Goal: Task Accomplishment & Management: Manage account settings

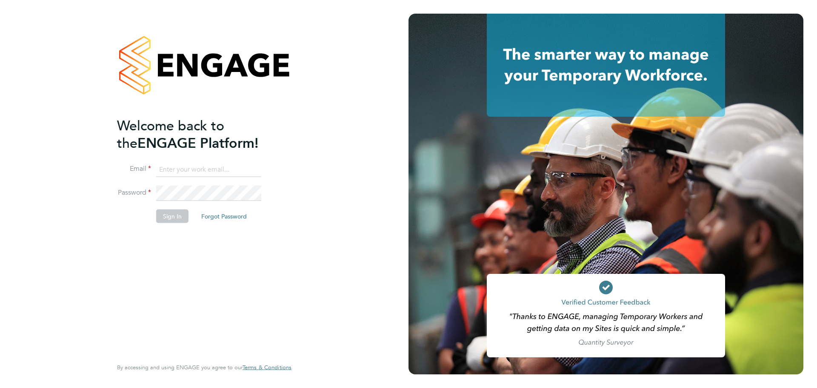
click at [181, 169] on input at bounding box center [208, 169] width 105 height 15
type input "matt.hadden@morgansindall.com"
click at [170, 213] on button "Sign In" at bounding box center [172, 216] width 32 height 14
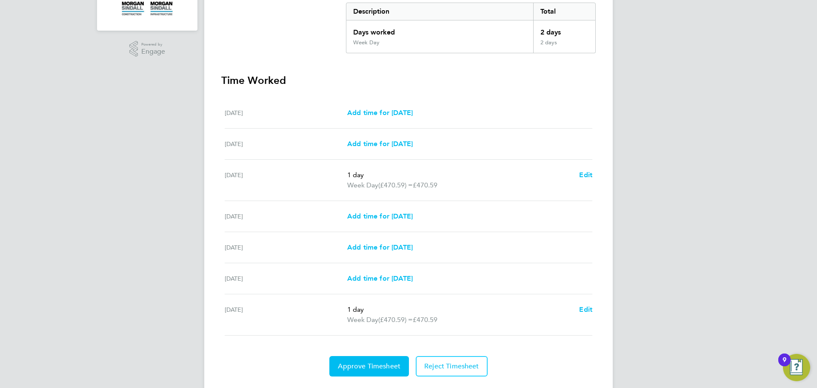
scroll to position [181, 0]
click at [358, 366] on span "Approve Timesheet" at bounding box center [369, 365] width 63 height 9
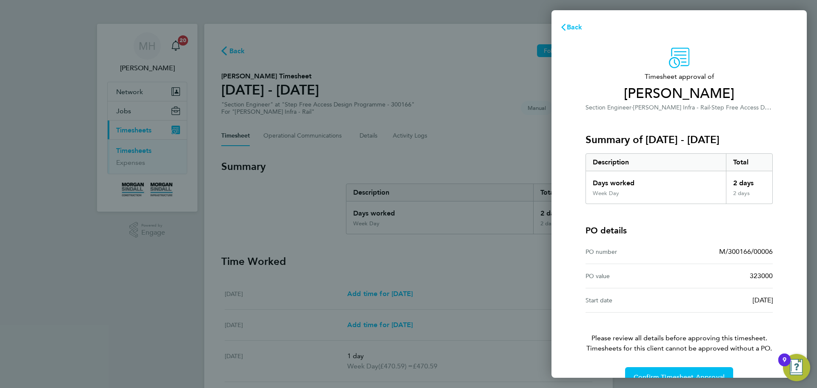
scroll to position [20, 0]
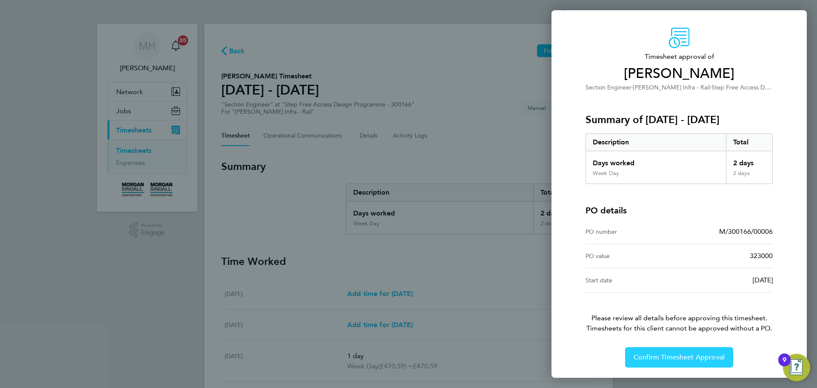
click at [669, 360] on span "Confirm Timesheet Approval" at bounding box center [679, 357] width 91 height 9
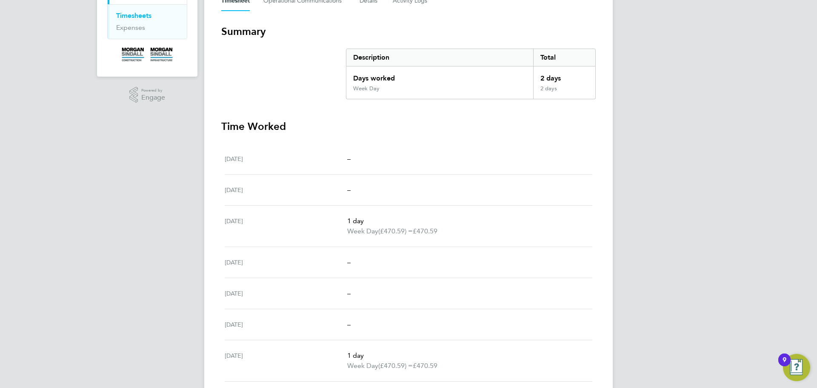
scroll to position [138, 0]
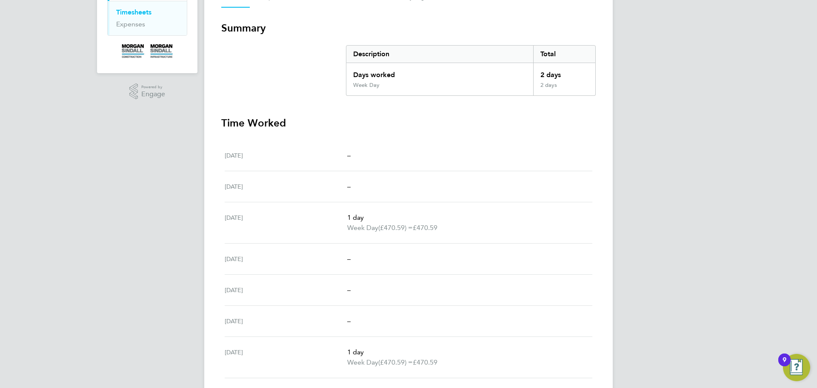
click at [141, 12] on link "Timesheets" at bounding box center [133, 12] width 35 height 8
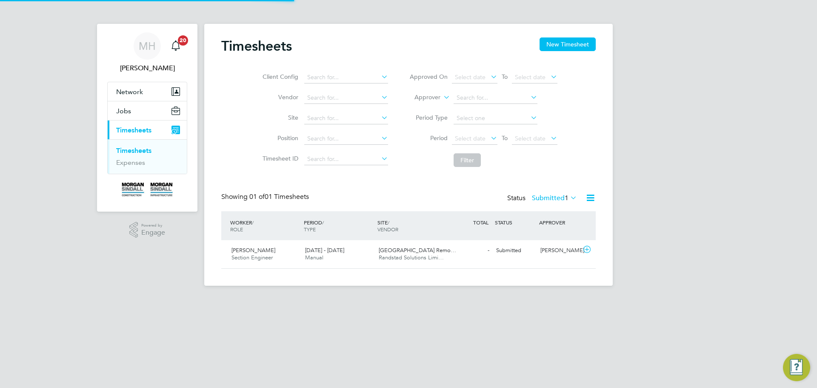
scroll to position [22, 74]
click at [427, 255] on span "Randstad Solutions Limi…" at bounding box center [411, 257] width 65 height 7
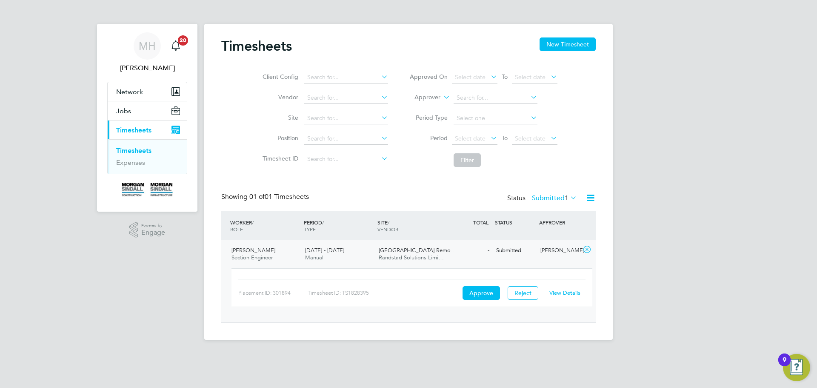
click at [568, 292] on link "View Details" at bounding box center [564, 292] width 31 height 7
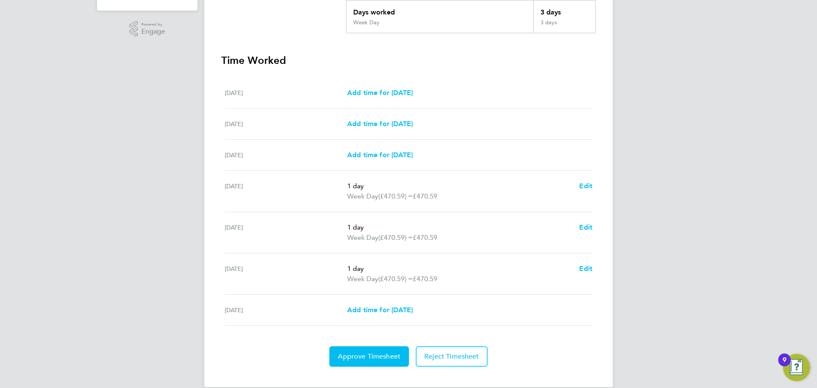
scroll to position [214, 0]
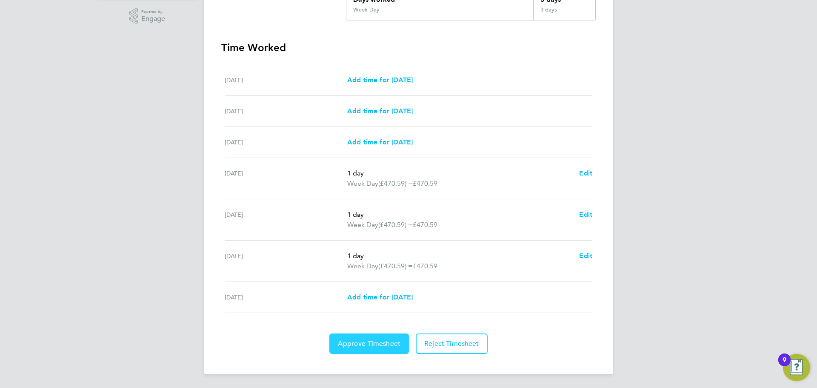
click at [378, 345] on span "Approve Timesheet" at bounding box center [369, 343] width 63 height 9
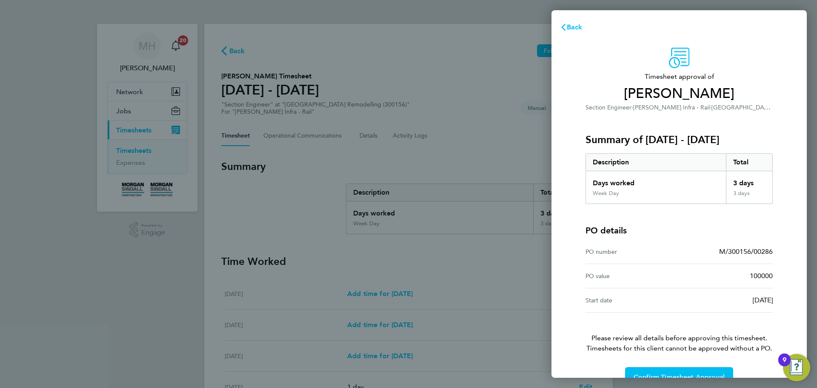
scroll to position [20, 0]
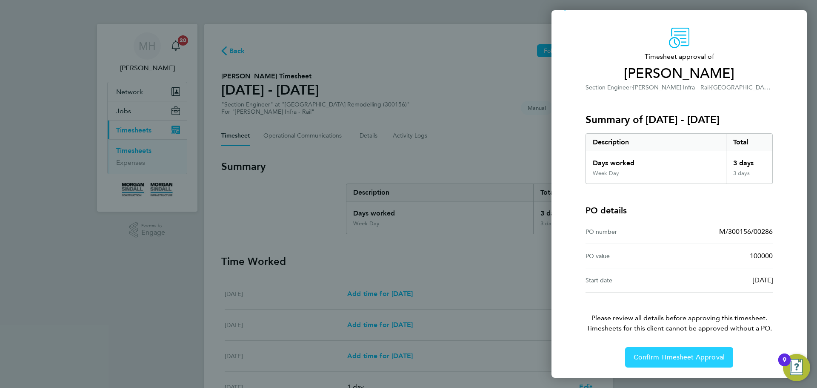
click at [666, 351] on button "Confirm Timesheet Approval" at bounding box center [679, 357] width 108 height 20
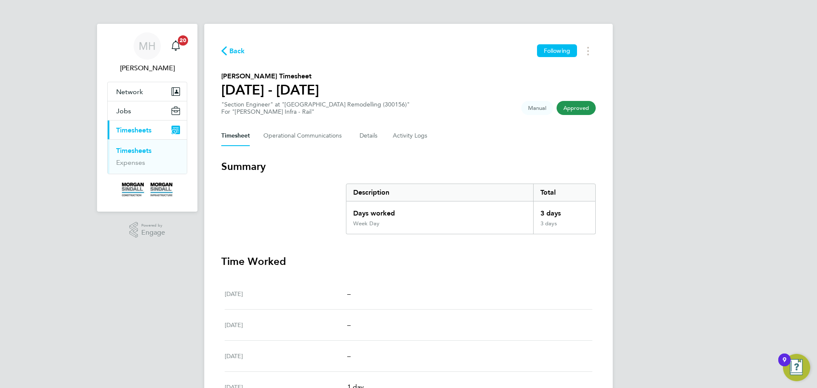
click at [133, 150] on link "Timesheets" at bounding box center [133, 150] width 35 height 8
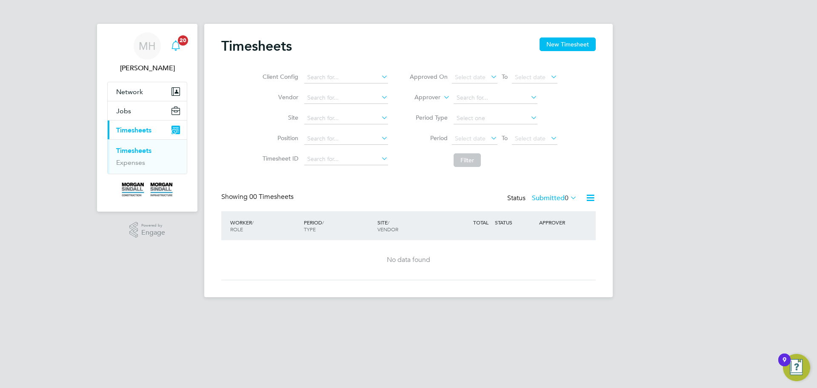
click at [178, 41] on span "20" at bounding box center [183, 40] width 10 height 10
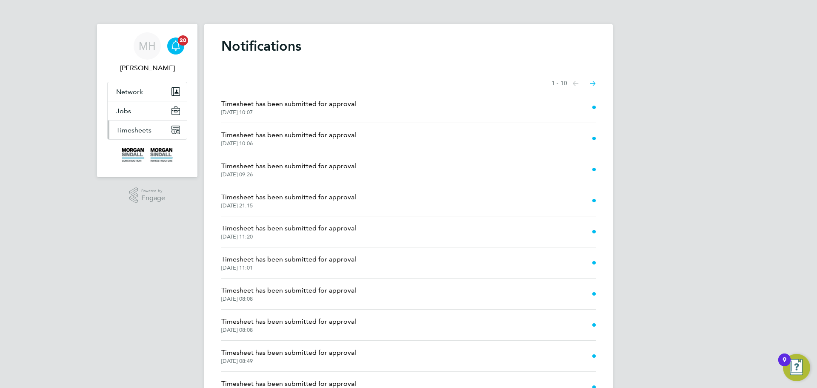
click at [130, 131] on span "Timesheets" at bounding box center [133, 130] width 35 height 8
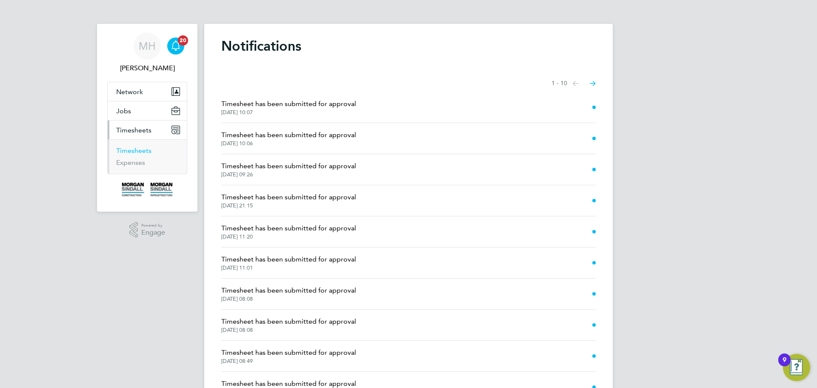
click at [126, 151] on link "Timesheets" at bounding box center [133, 150] width 35 height 8
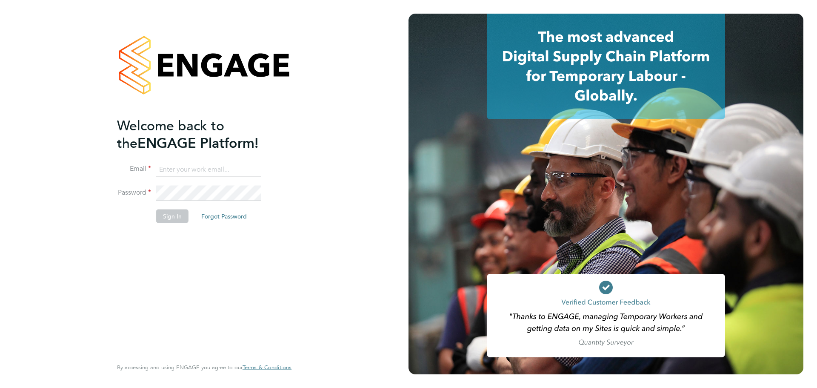
click at [179, 171] on input at bounding box center [208, 169] width 105 height 15
type input "matt.hadden@morgansindall.com"
click at [170, 214] on button "Sign In" at bounding box center [172, 216] width 32 height 14
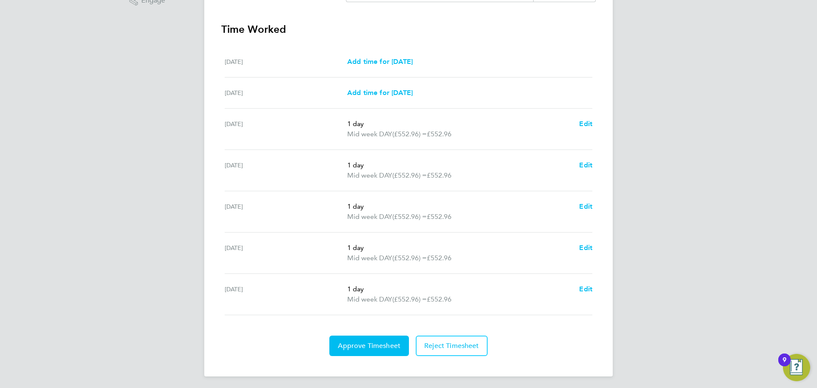
scroll to position [234, 0]
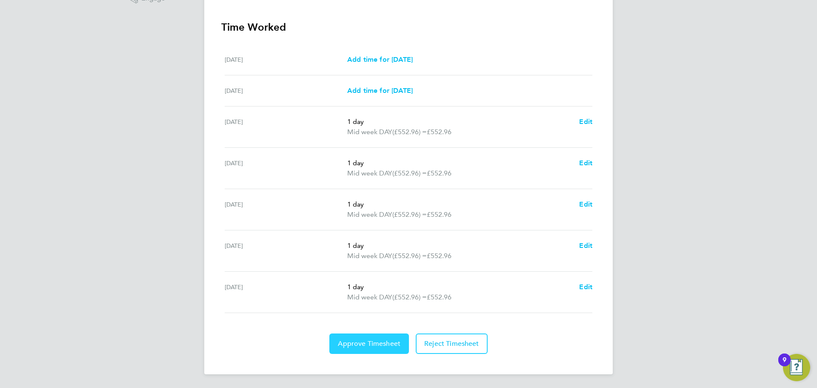
click at [367, 341] on span "Approve Timesheet" at bounding box center [369, 343] width 63 height 9
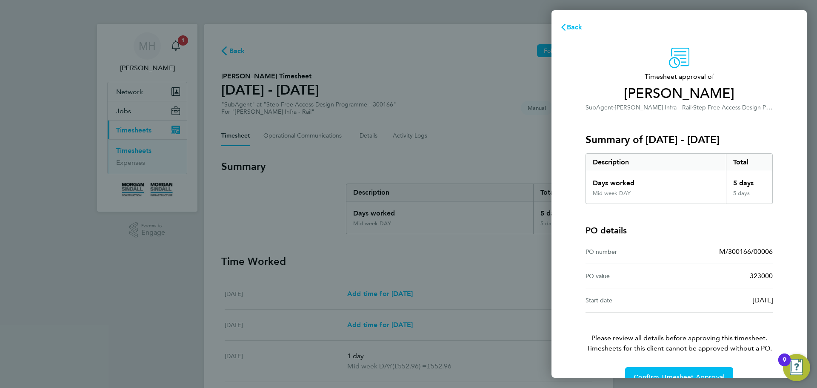
scroll to position [20, 0]
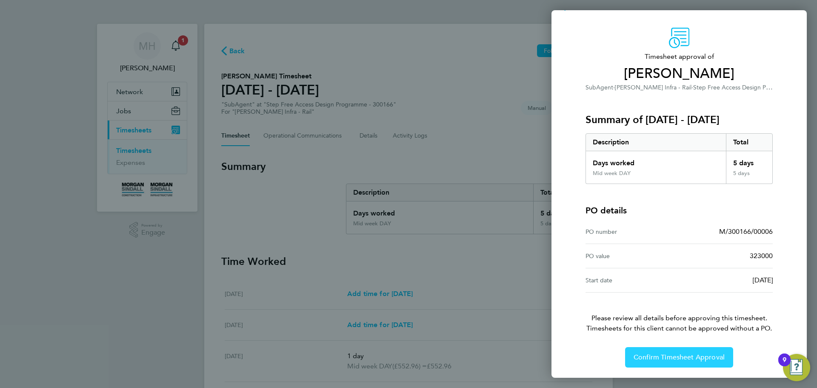
click at [673, 354] on span "Confirm Timesheet Approval" at bounding box center [679, 357] width 91 height 9
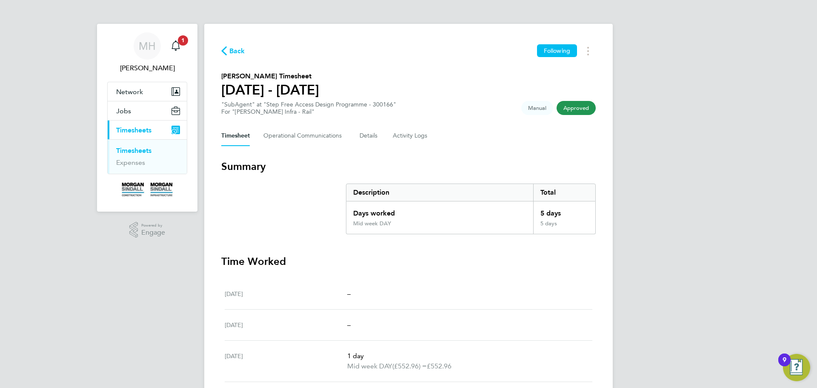
click at [126, 152] on link "Timesheets" at bounding box center [133, 150] width 35 height 8
